Goal: Task Accomplishment & Management: Manage account settings

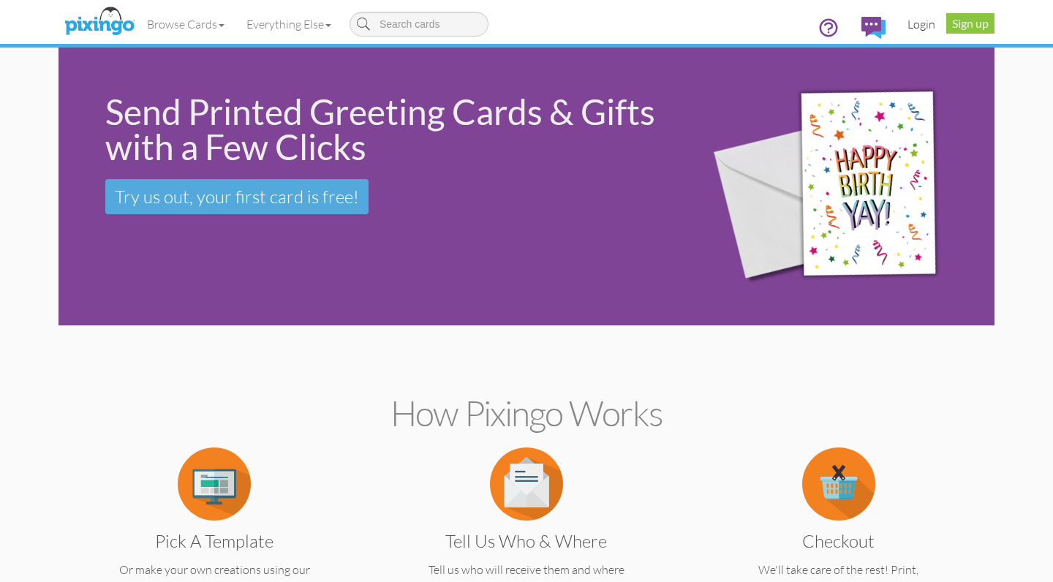
click at [928, 25] on link "Login" at bounding box center [921, 24] width 50 height 37
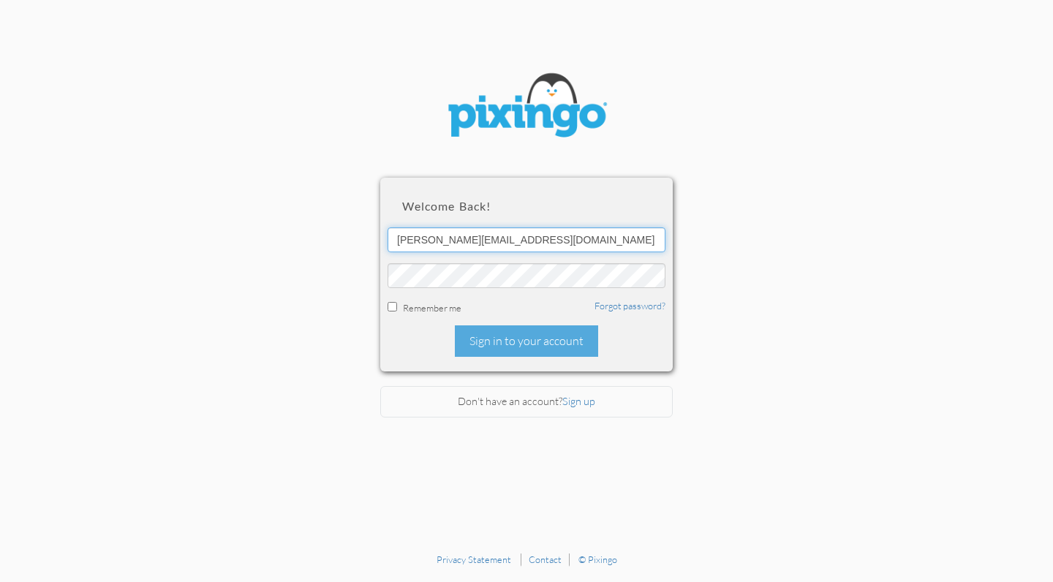
type input "[PERSON_NAME][EMAIL_ADDRESS][DOMAIN_NAME]"
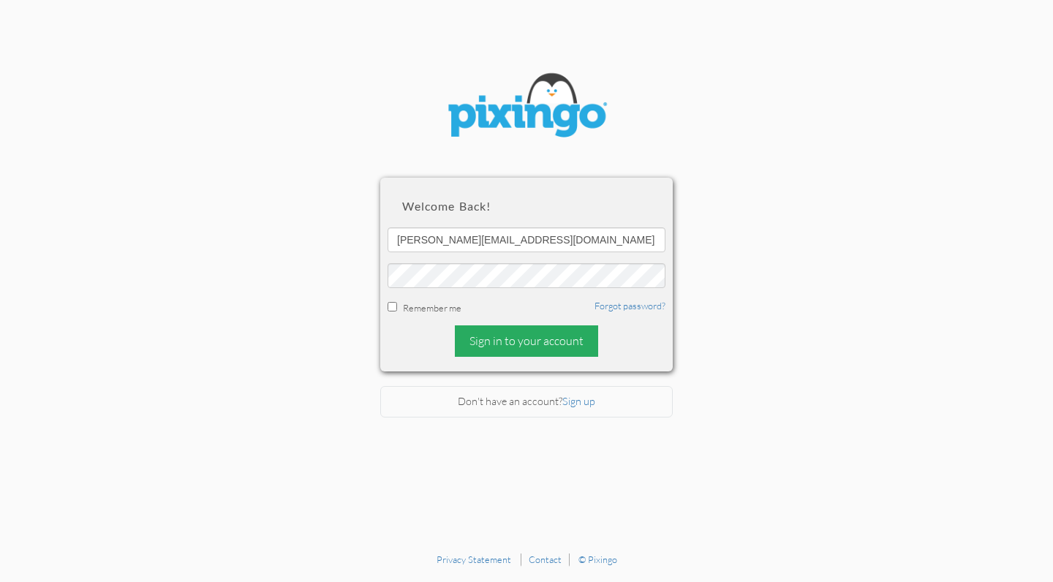
click at [520, 332] on div "Sign in to your account" at bounding box center [526, 340] width 143 height 31
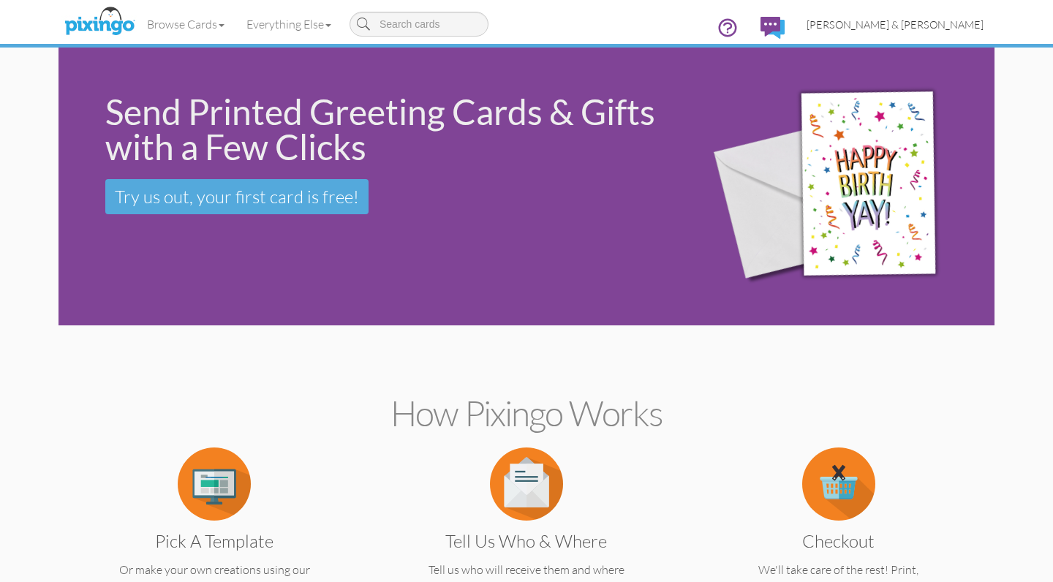
click at [923, 27] on span "[PERSON_NAME] & [PERSON_NAME]" at bounding box center [894, 24] width 177 height 12
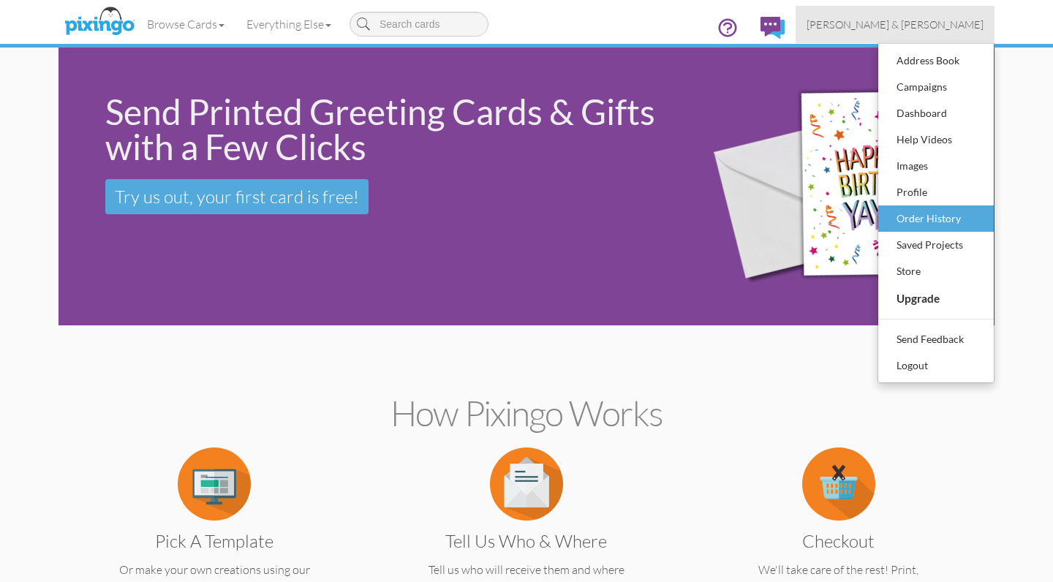
click at [936, 220] on div "Order History" at bounding box center [935, 219] width 86 height 22
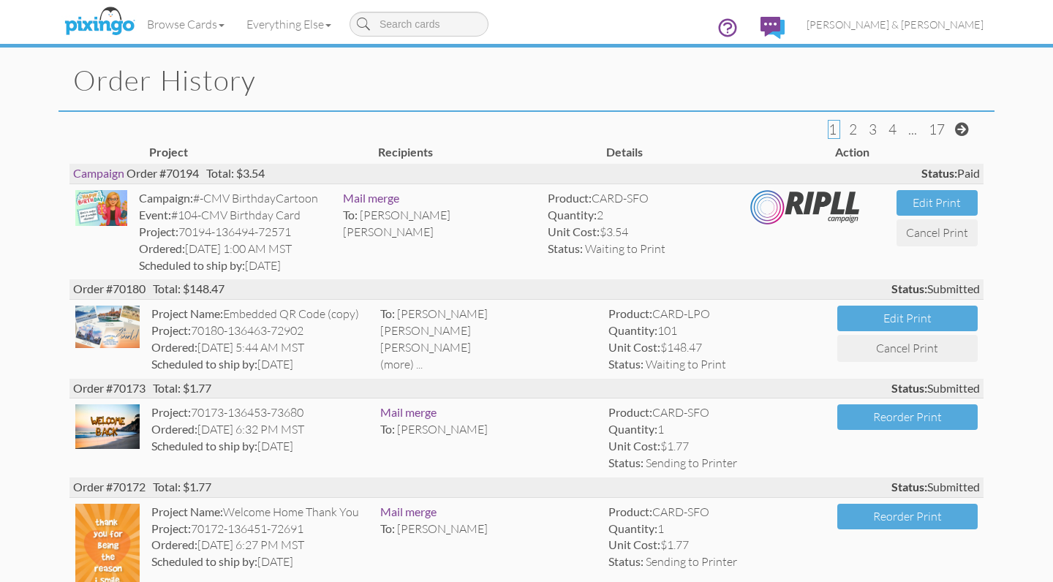
scroll to position [29, 0]
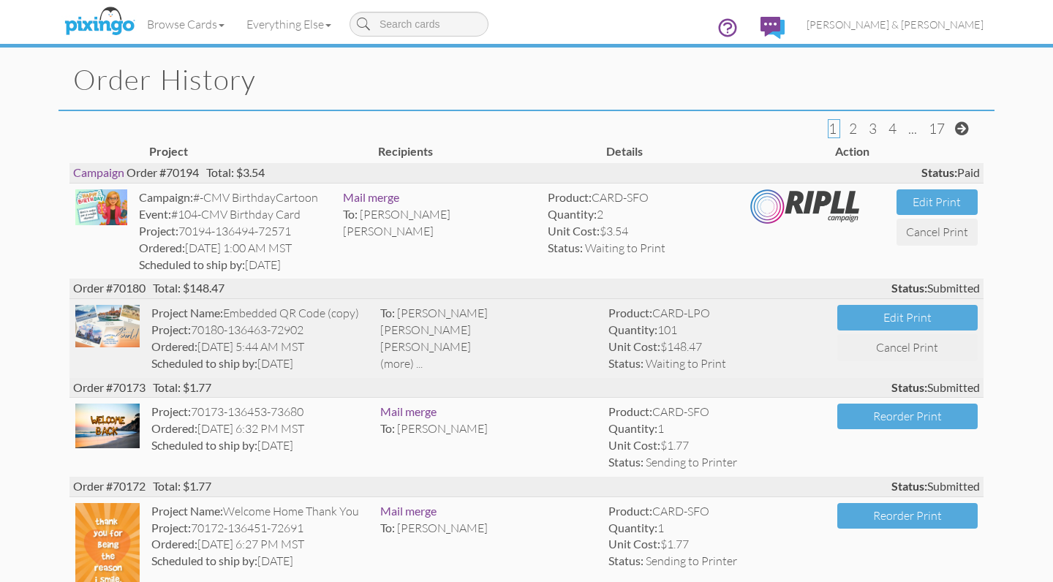
click at [400, 357] on div "(more) ..." at bounding box center [488, 363] width 217 height 17
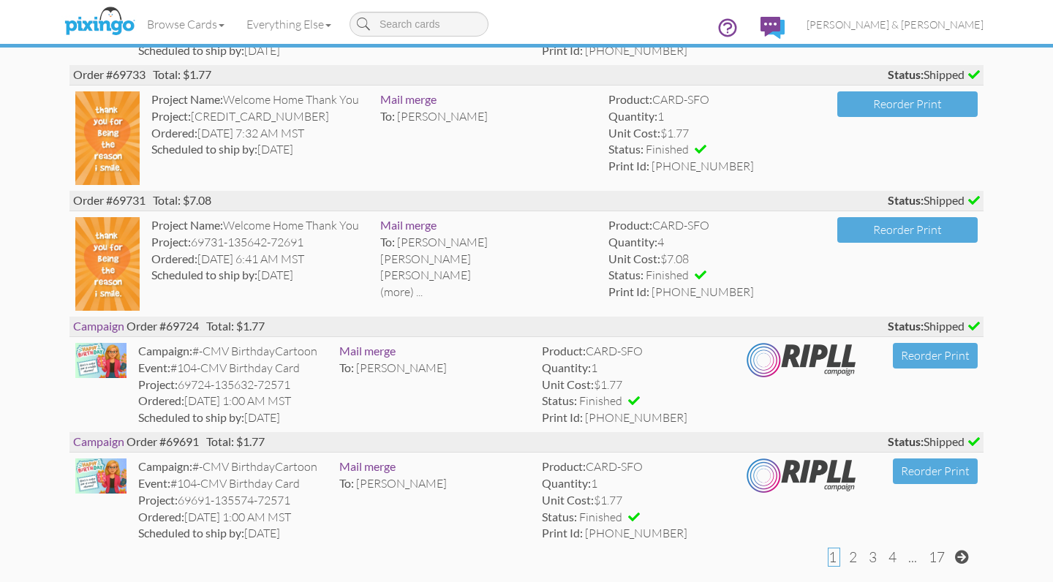
scroll to position [2570, 0]
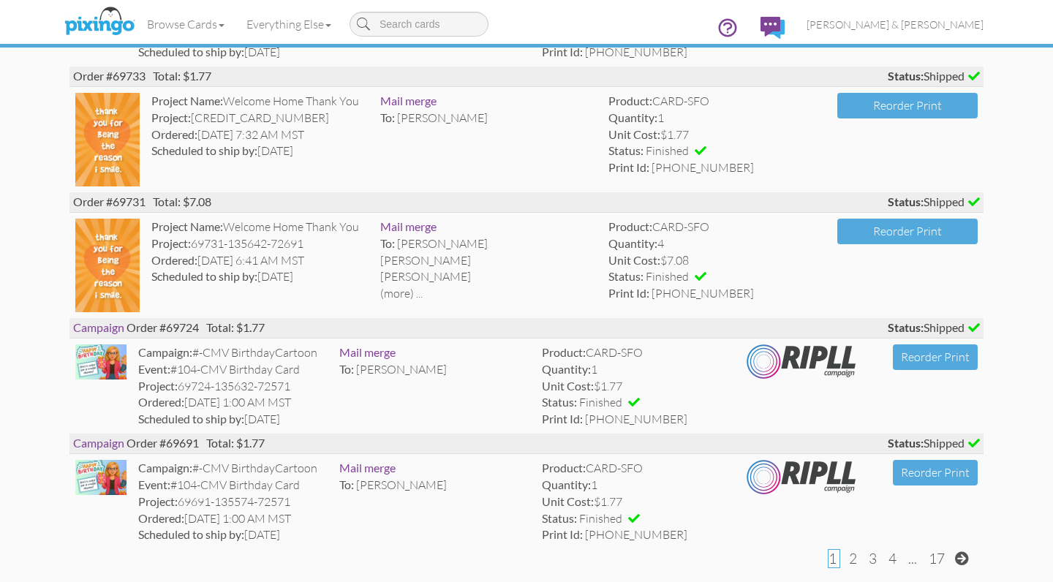
click at [851, 550] on span "2" at bounding box center [853, 559] width 8 height 18
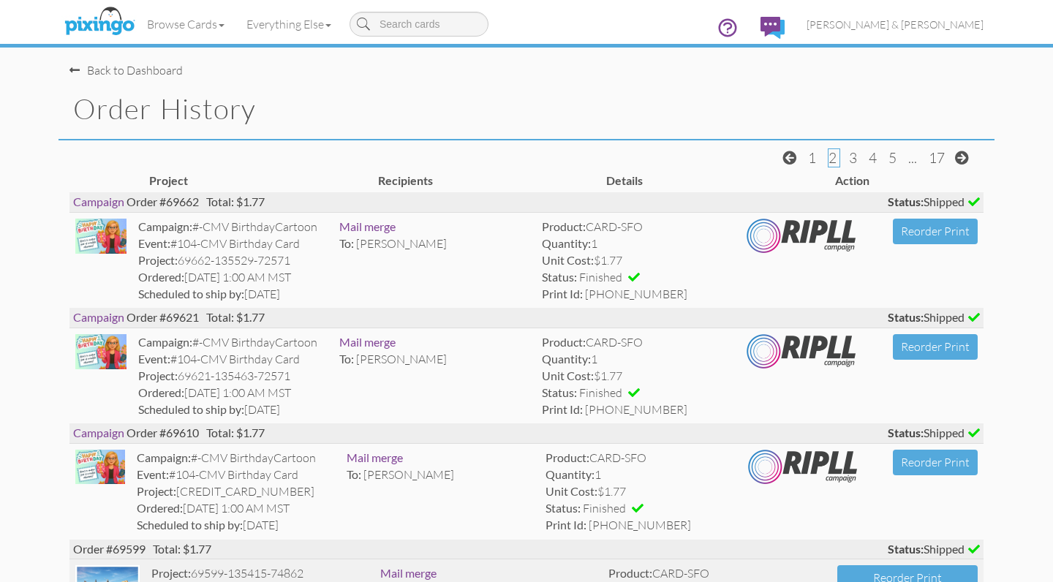
scroll to position [0, 0]
click at [857, 158] on span "3" at bounding box center [853, 158] width 8 height 18
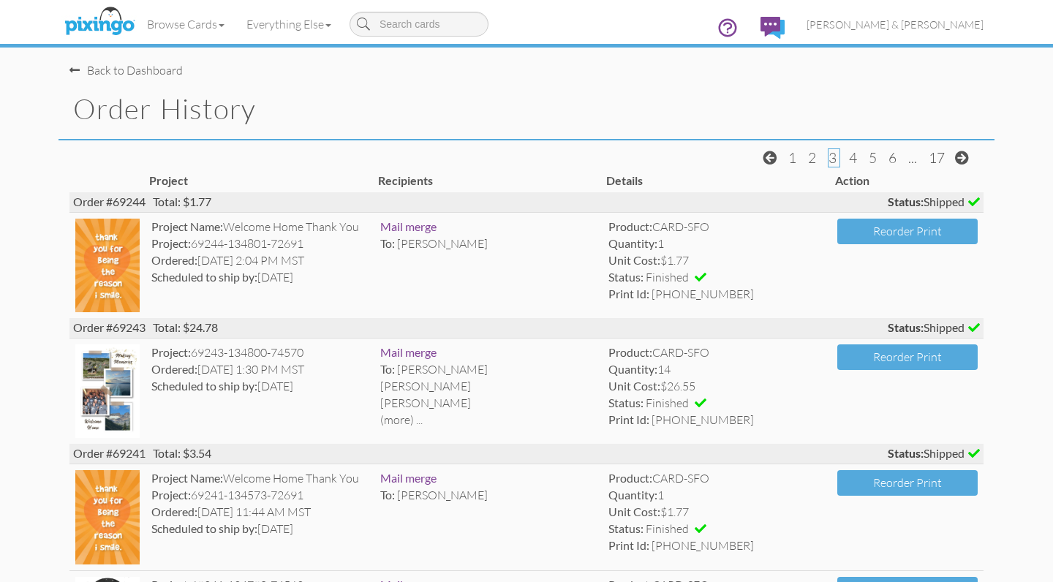
click at [798, 161] on span "1" at bounding box center [793, 158] width 11 height 18
click at [791, 156] on span "1" at bounding box center [792, 158] width 8 height 18
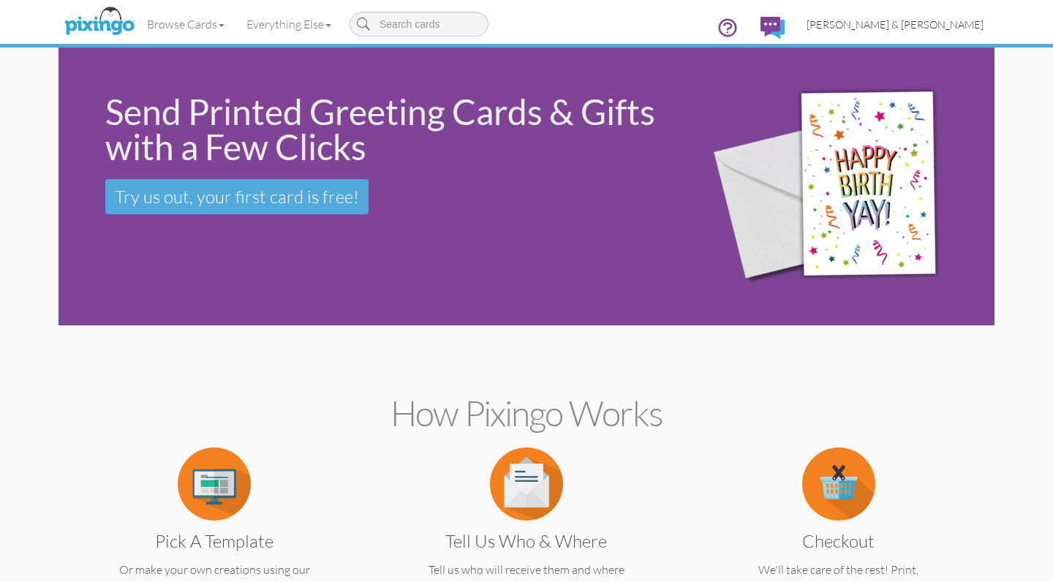
click at [921, 15] on link "[PERSON_NAME] & [PERSON_NAME]" at bounding box center [894, 24] width 199 height 37
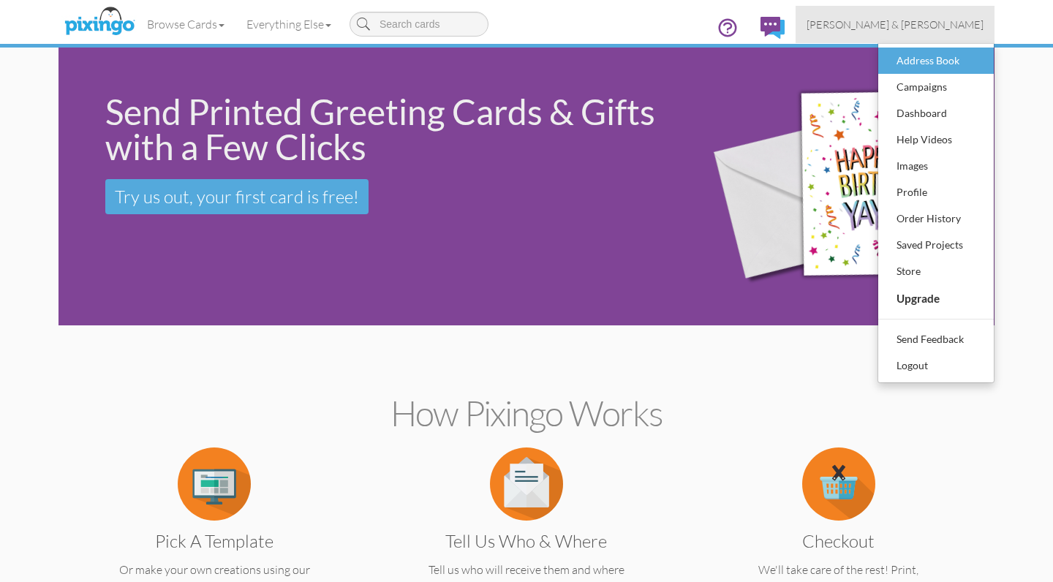
click at [922, 67] on div "Address Book" at bounding box center [935, 61] width 86 height 22
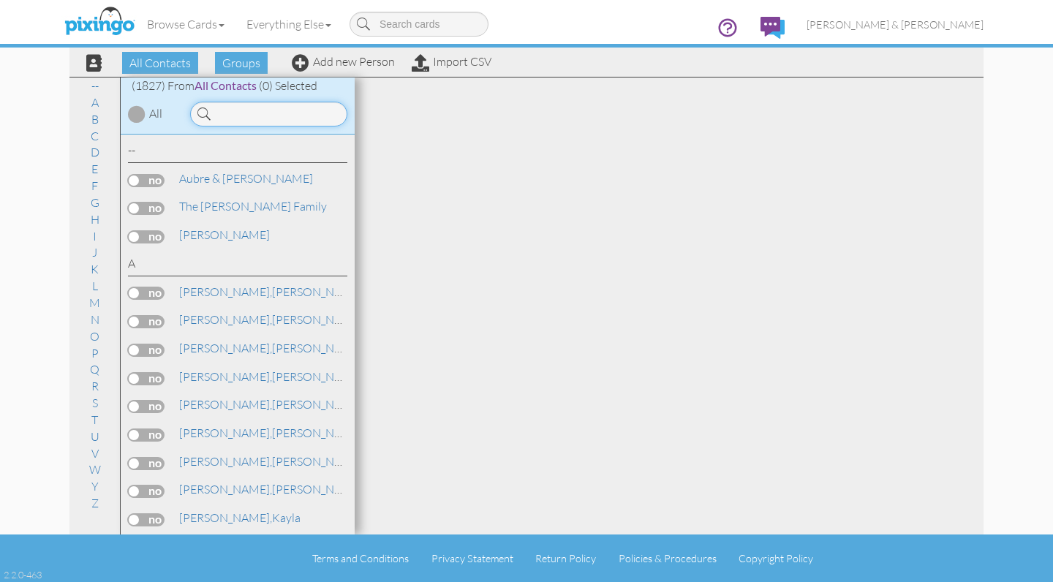
click at [249, 115] on input at bounding box center [268, 114] width 157 height 25
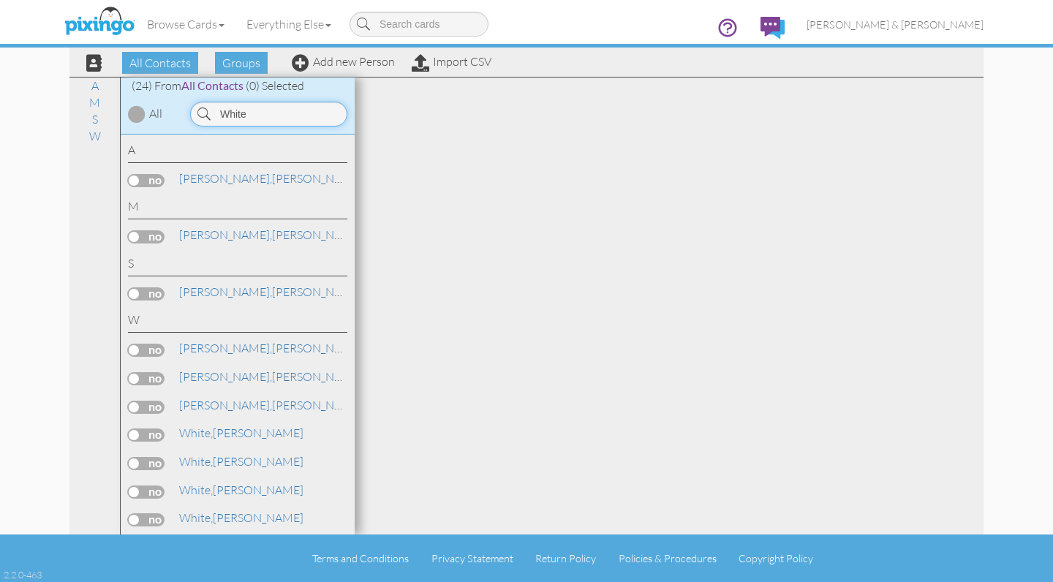
type input "White"
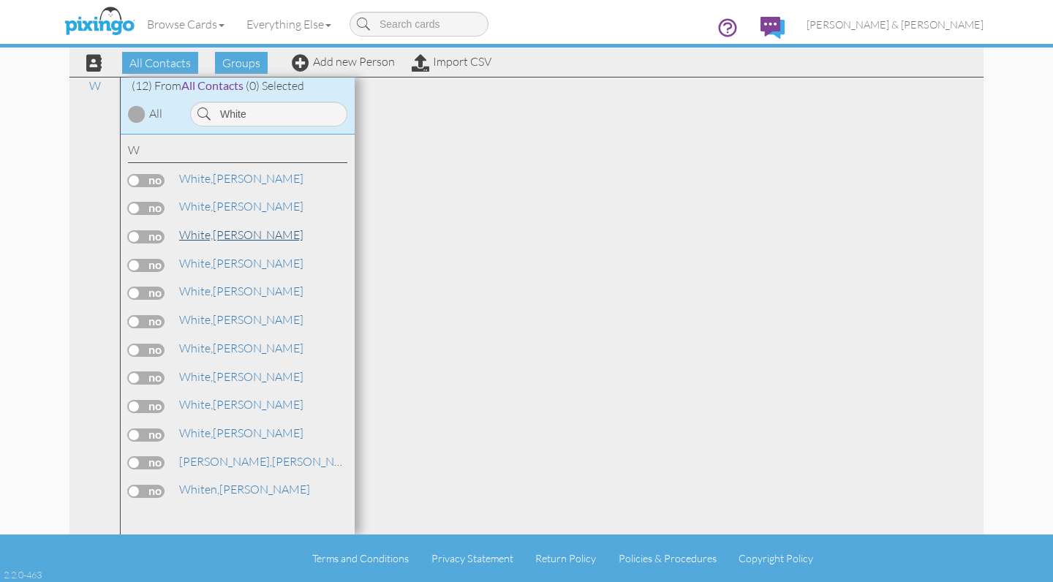
click at [242, 228] on link "White, Mr. Darrel" at bounding box center [241, 235] width 127 height 18
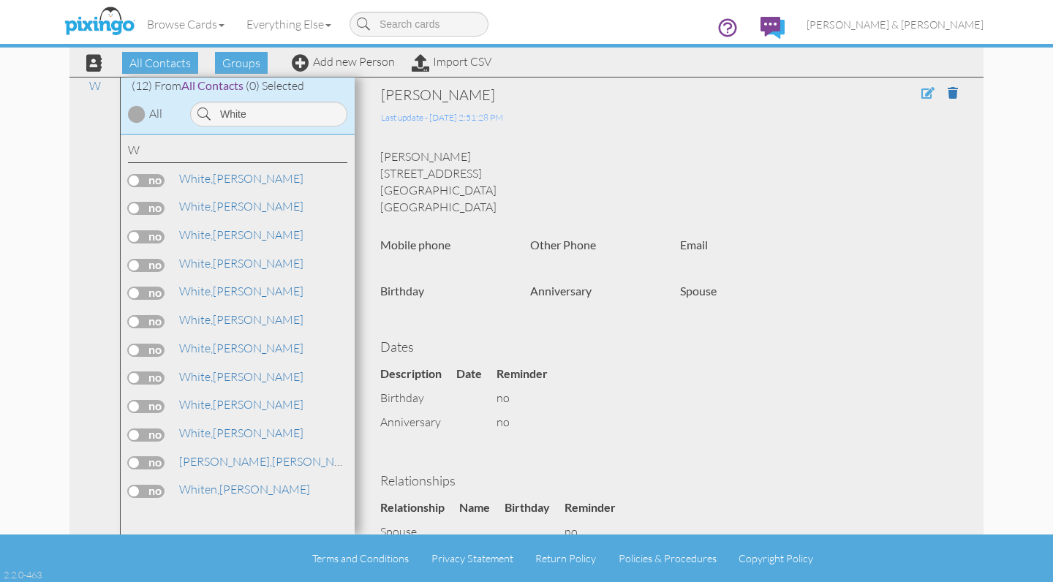
click at [925, 92] on span at bounding box center [927, 93] width 13 height 12
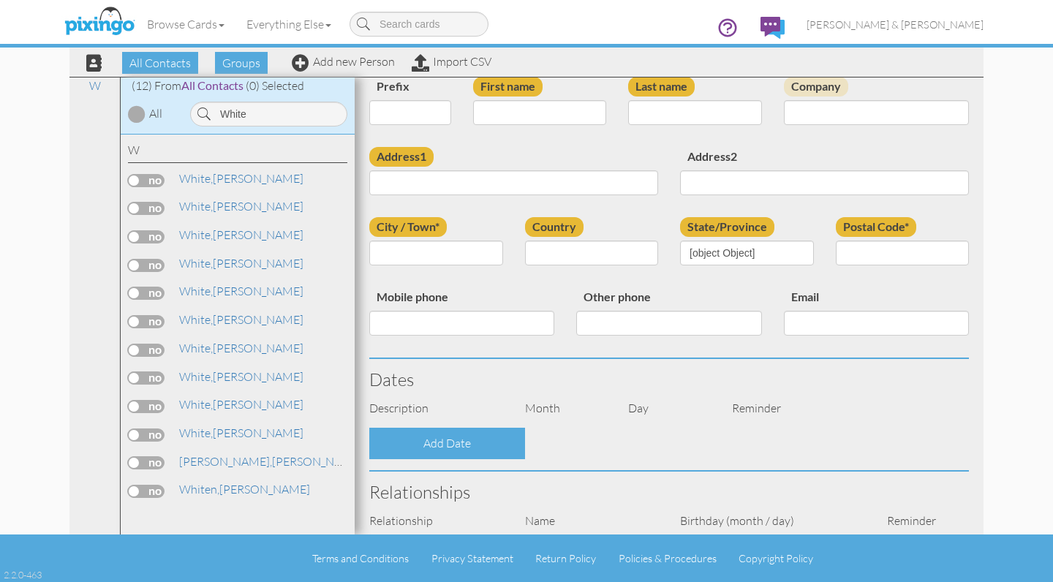
select select "string:Mr."
type input "[PERSON_NAME]"
type input "White"
type input "[STREET_ADDRESS]"
type input "Detroit"
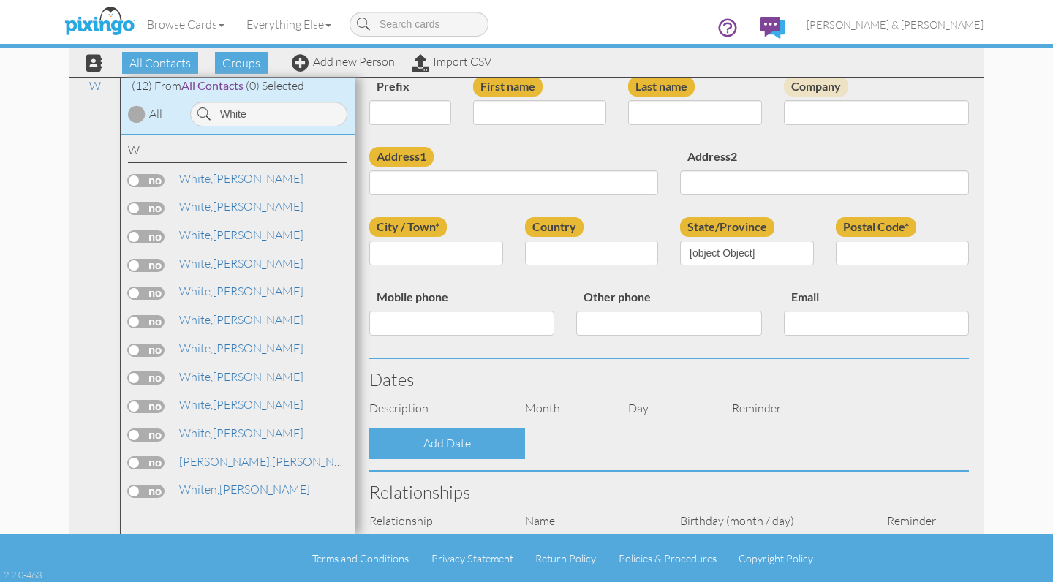
type input "48235"
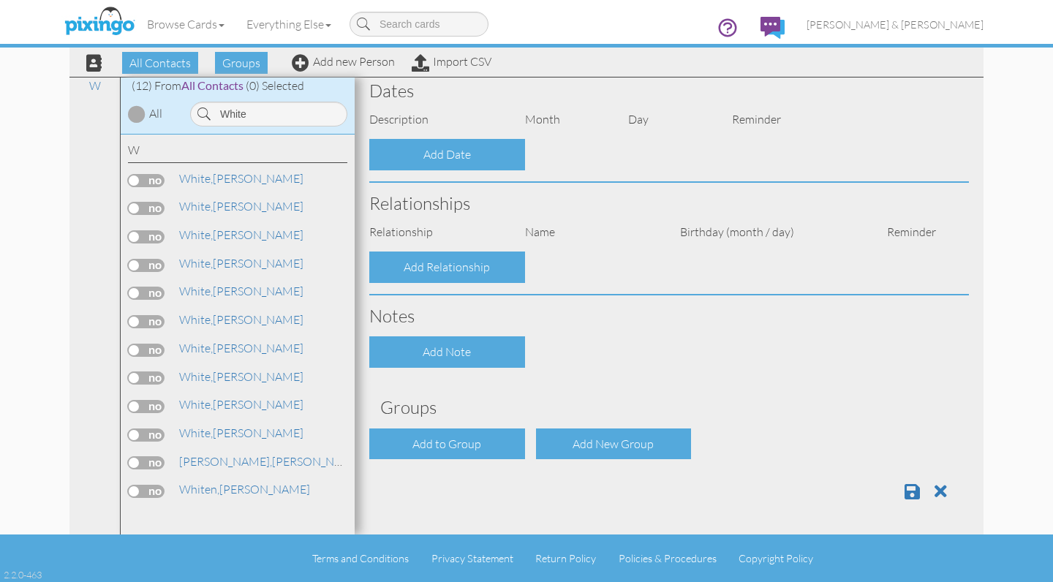
select select "object:6060"
select select "object:6305"
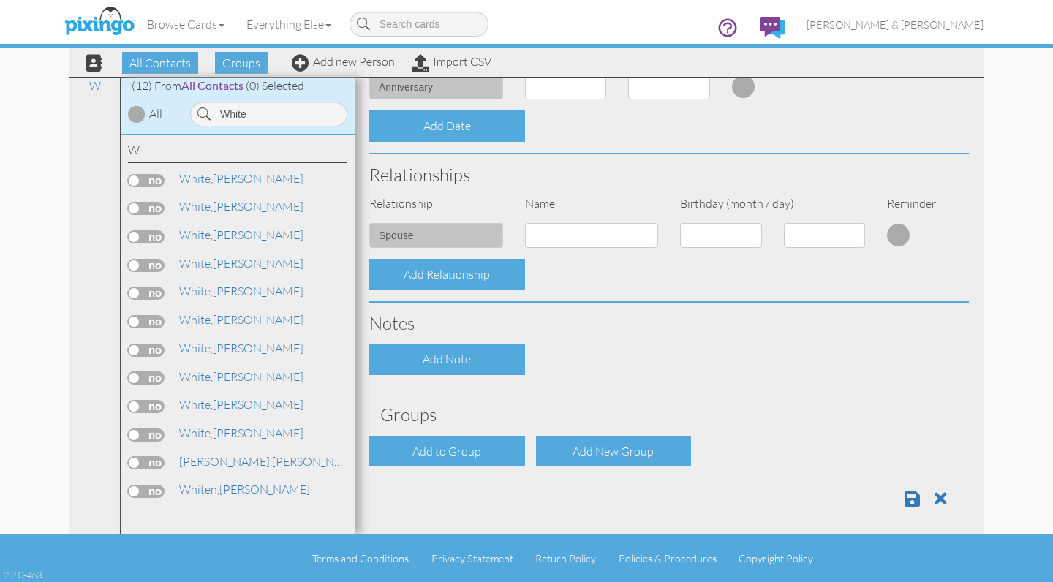
scroll to position [437, 0]
click at [227, 230] on link "White, Mr. Darrel" at bounding box center [241, 235] width 127 height 18
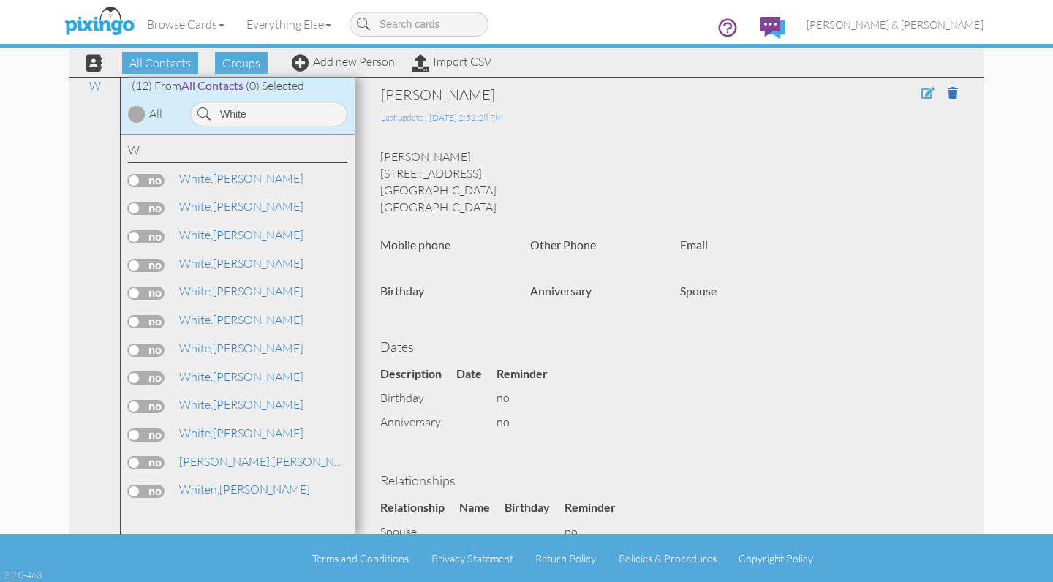
click at [925, 96] on span at bounding box center [927, 93] width 13 height 12
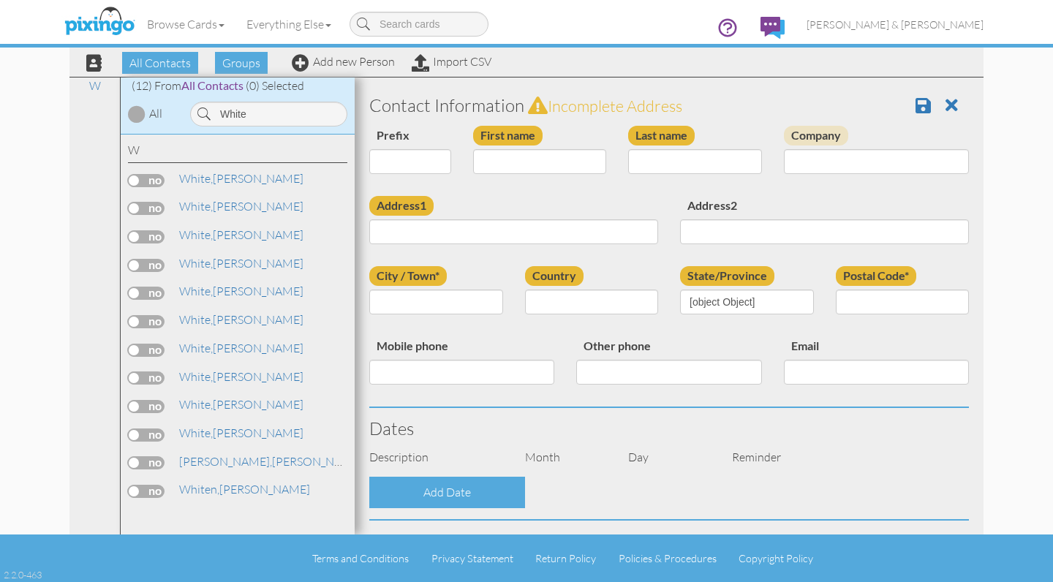
select select "string:Mr."
type input "[PERSON_NAME]"
type input "White"
type input "[STREET_ADDRESS]"
type input "Detroit"
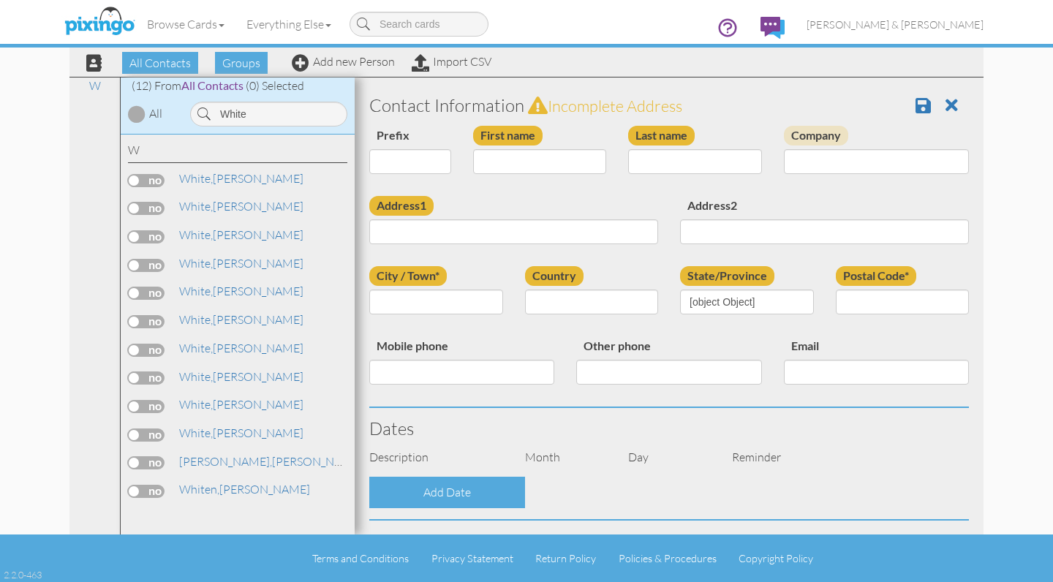
type input "48235"
select select "object:6060"
select select "object:6305"
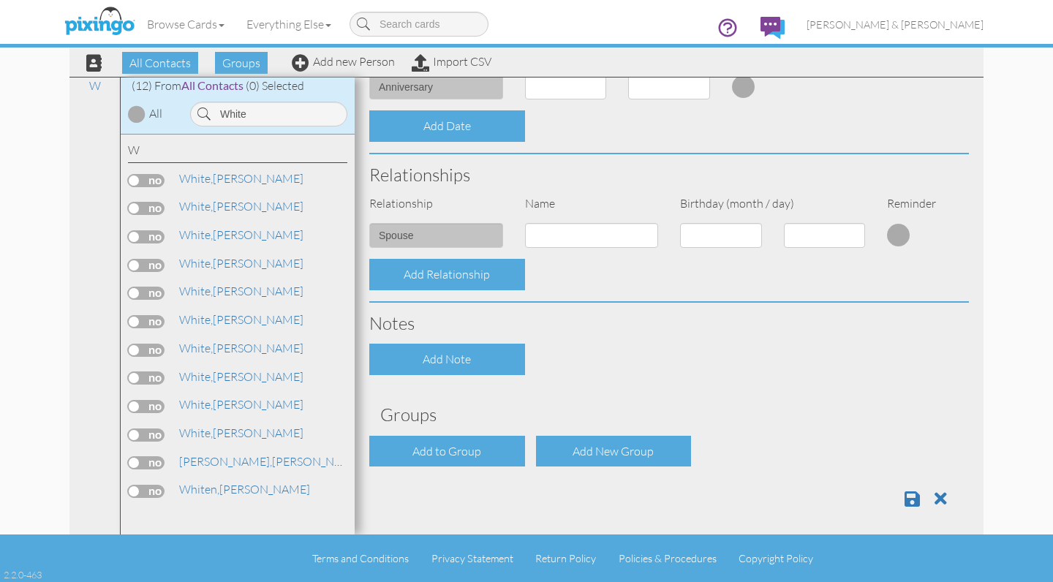
scroll to position [437, 0]
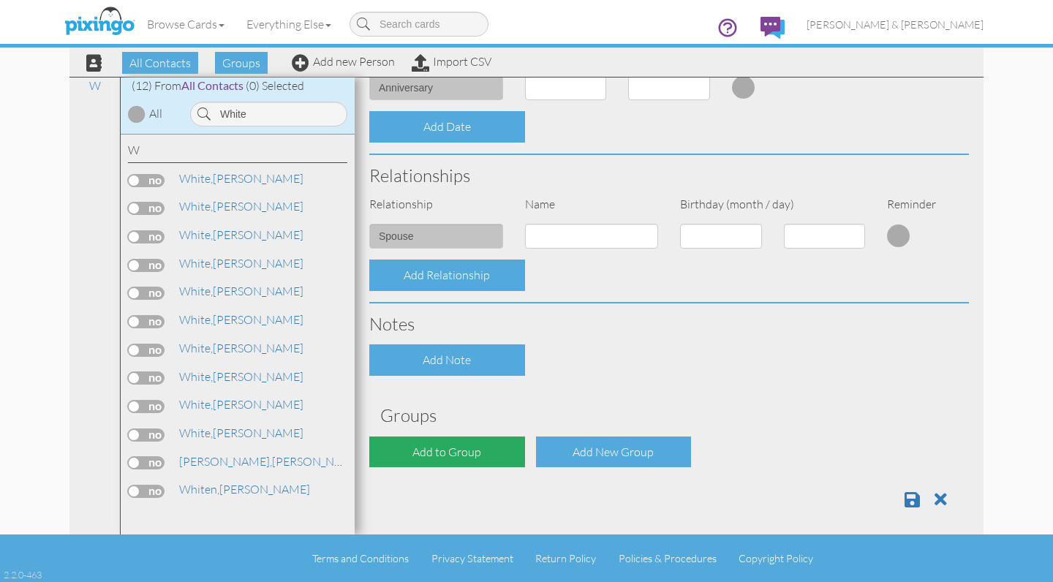
click at [483, 436] on div "Add to Group" at bounding box center [447, 451] width 156 height 31
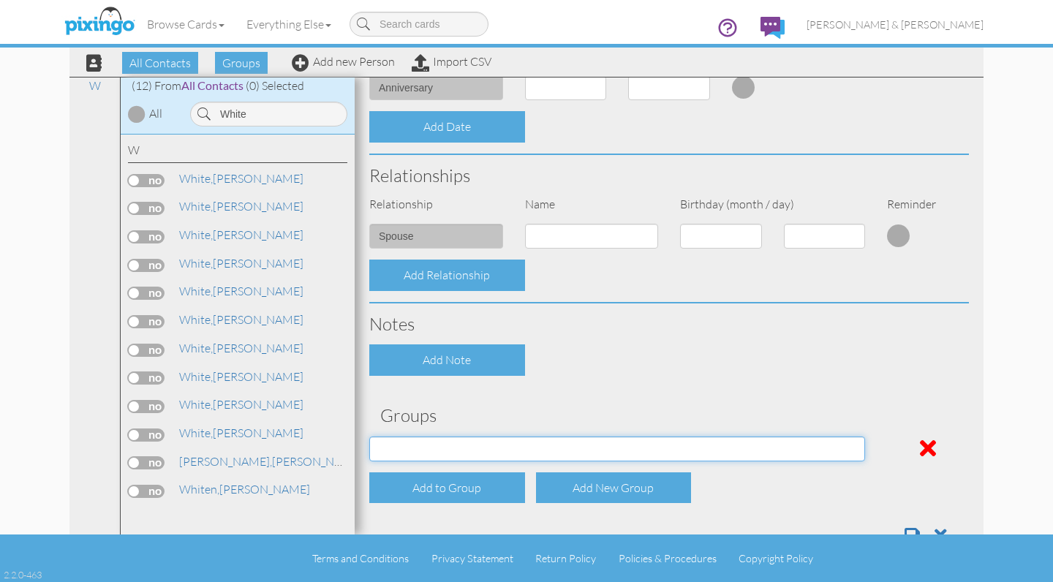
select select "object:6424"
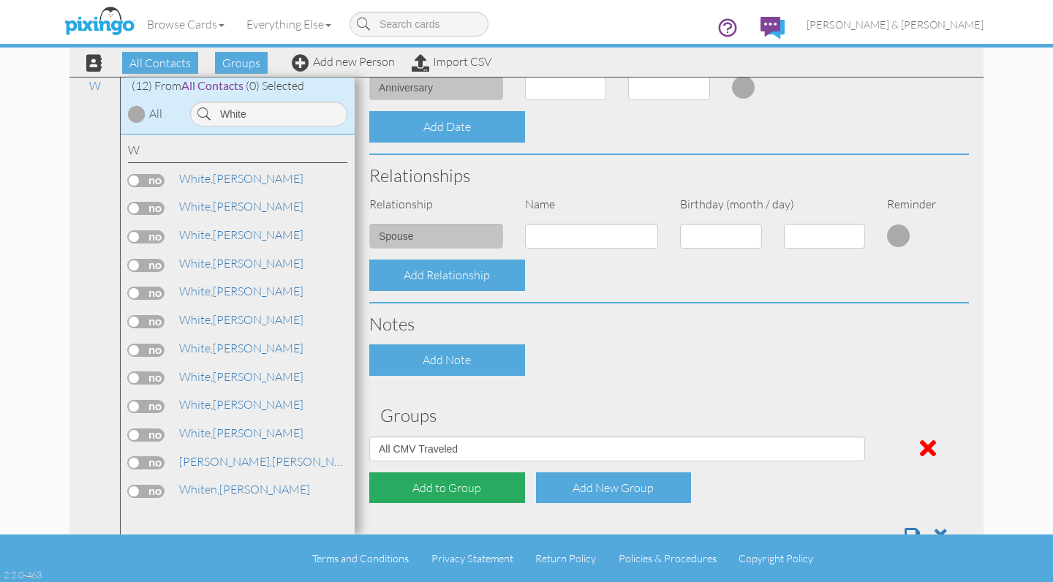
click at [440, 477] on div "Add to Group" at bounding box center [447, 487] width 156 height 31
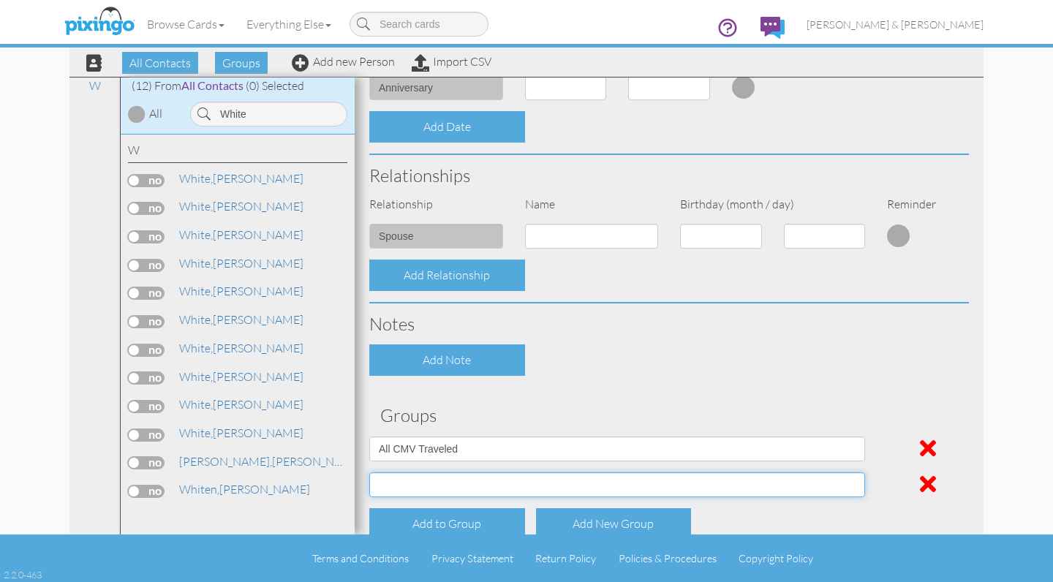
select select "object:6431"
click at [539, 414] on h3 "Groups" at bounding box center [668, 415] width 577 height 19
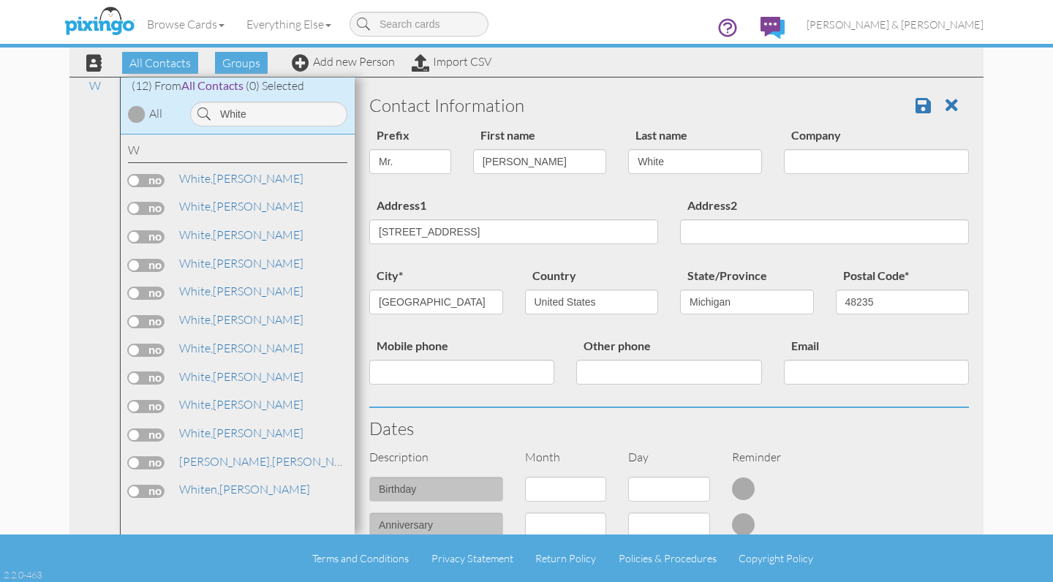
scroll to position [0, 0]
select select "string:"
click at [480, 194] on div "Prefix Dr. Mr. Mrs. First name Darrel Last name White Company" at bounding box center [668, 161] width 621 height 70
click at [929, 107] on span at bounding box center [922, 105] width 15 height 18
